Goal: Information Seeking & Learning: Find specific page/section

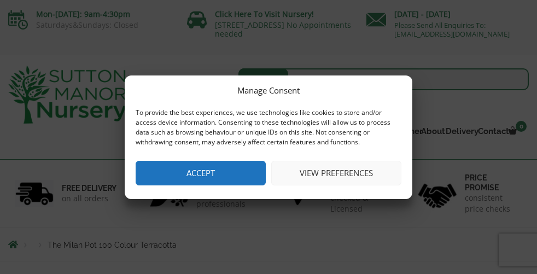
click at [331, 172] on button "View preferences" at bounding box center [336, 173] width 130 height 25
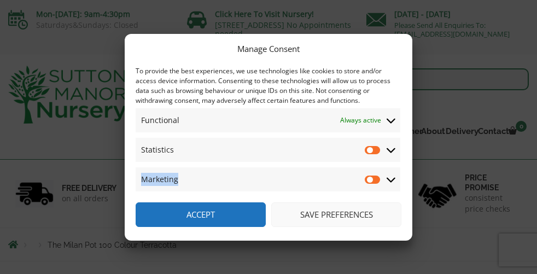
drag, startPoint x: 331, startPoint y: 174, endPoint x: 293, endPoint y: 139, distance: 51.0
click at [293, 139] on div "Functional Functional Always active The technical storage or access is strictly…" at bounding box center [267, 149] width 264 height 83
click at [195, 213] on button "Accept" at bounding box center [200, 214] width 130 height 25
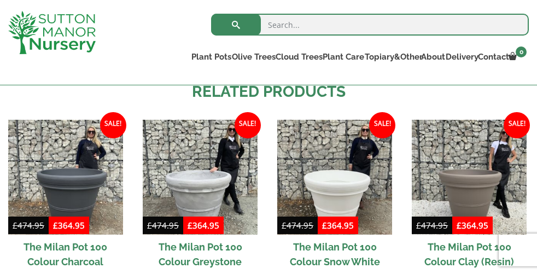
scroll to position [711, 0]
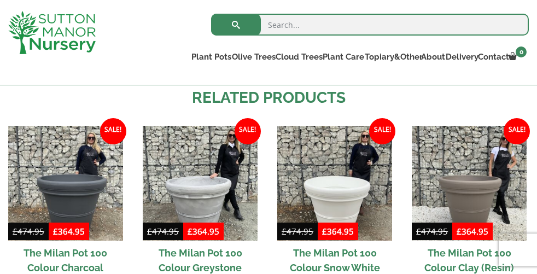
drag, startPoint x: 308, startPoint y: 27, endPoint x: 303, endPoint y: 25, distance: 6.1
click at [303, 25] on input "search" at bounding box center [369, 25] width 317 height 22
type input "watering cans"
click at [238, 23] on button "submit" at bounding box center [236, 25] width 50 height 22
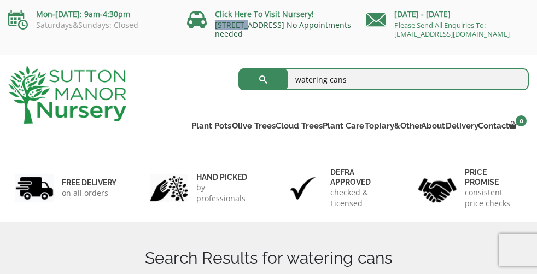
click at [245, 20] on div "Click Here To Visit Nursery! [STREET_ADDRESS] No Appointments needed" at bounding box center [272, 26] width 170 height 36
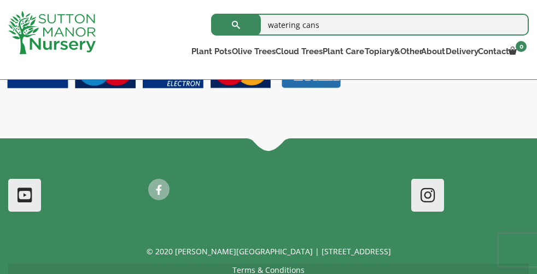
scroll to position [653, 0]
